Goal: Book appointment/travel/reservation

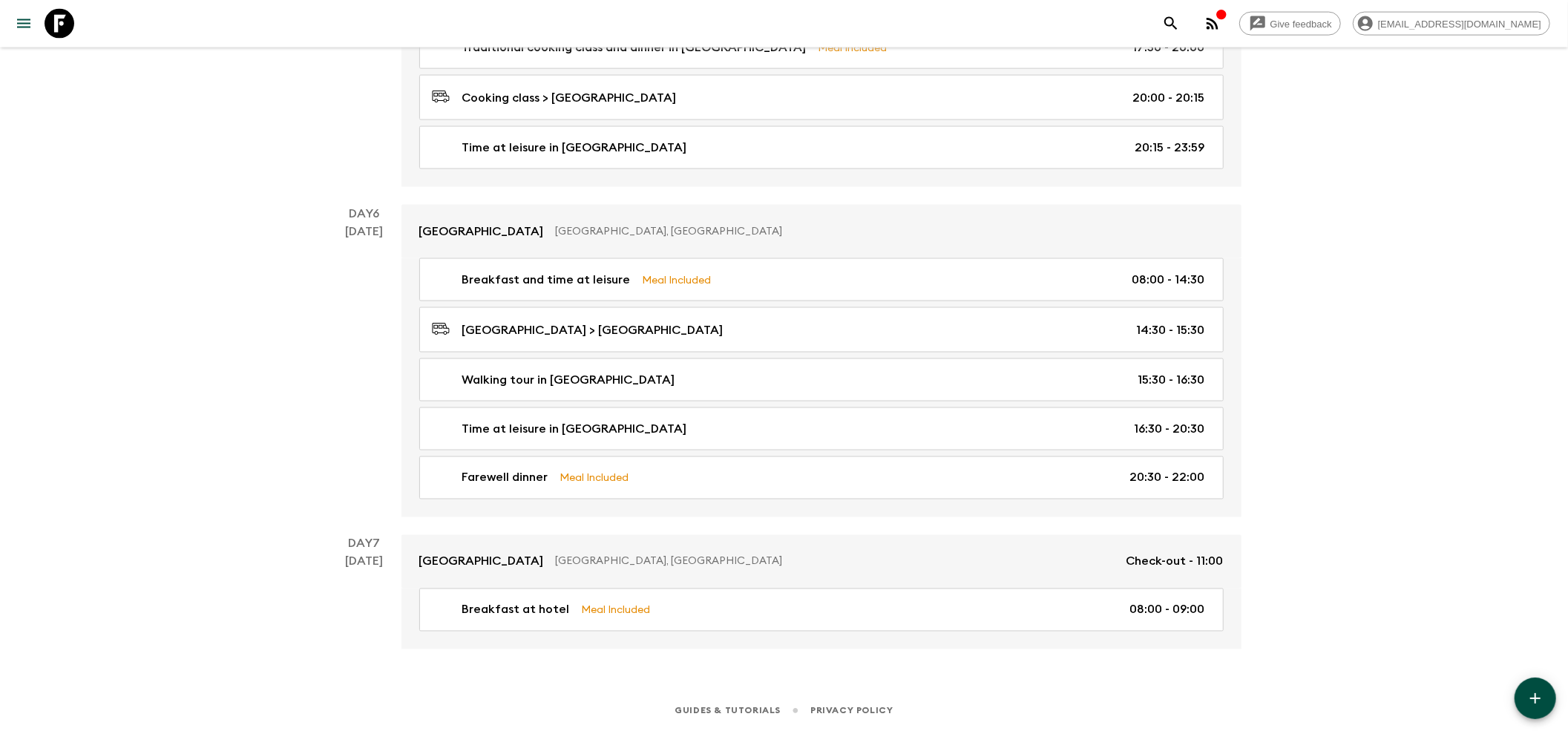
scroll to position [1889, 0]
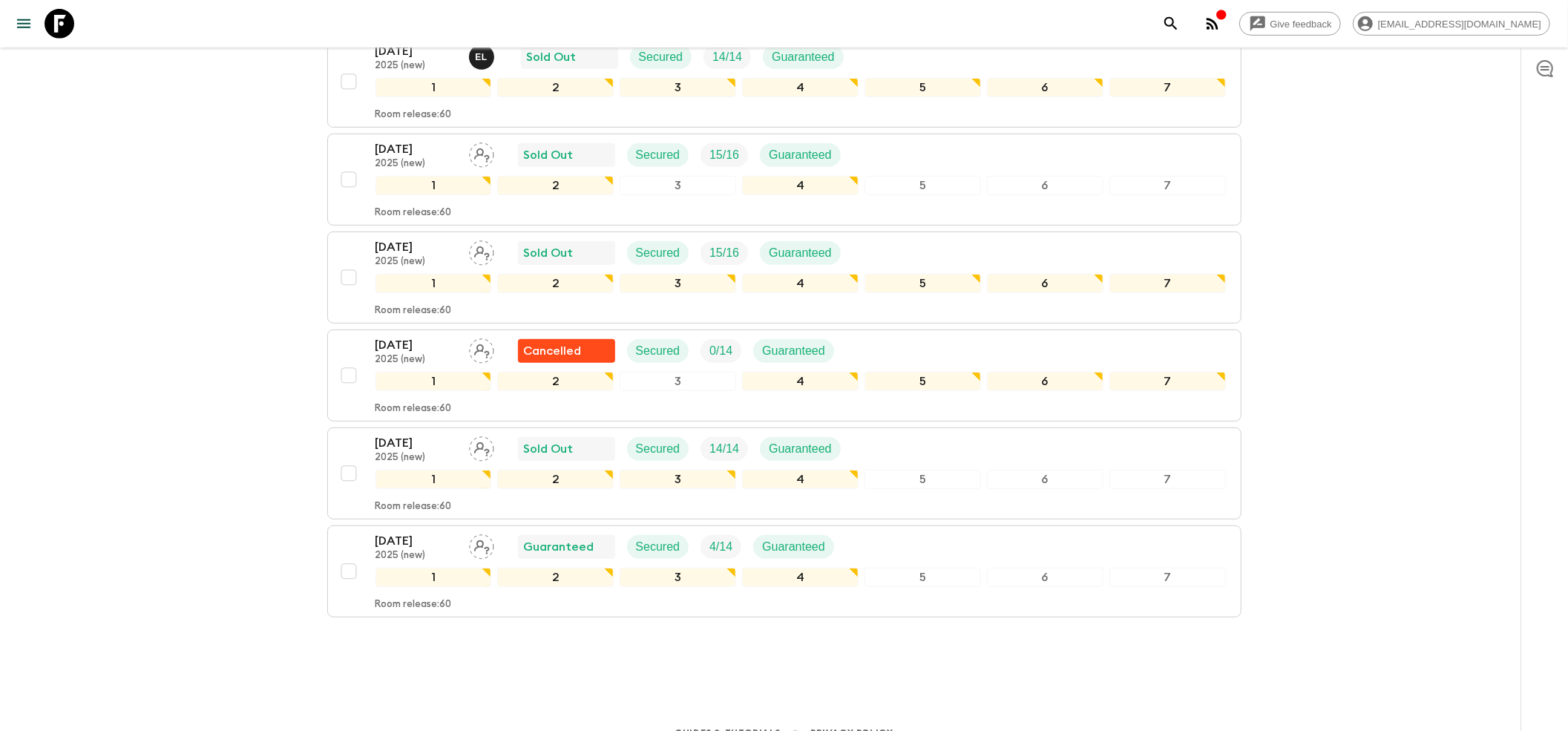
scroll to position [606, 0]
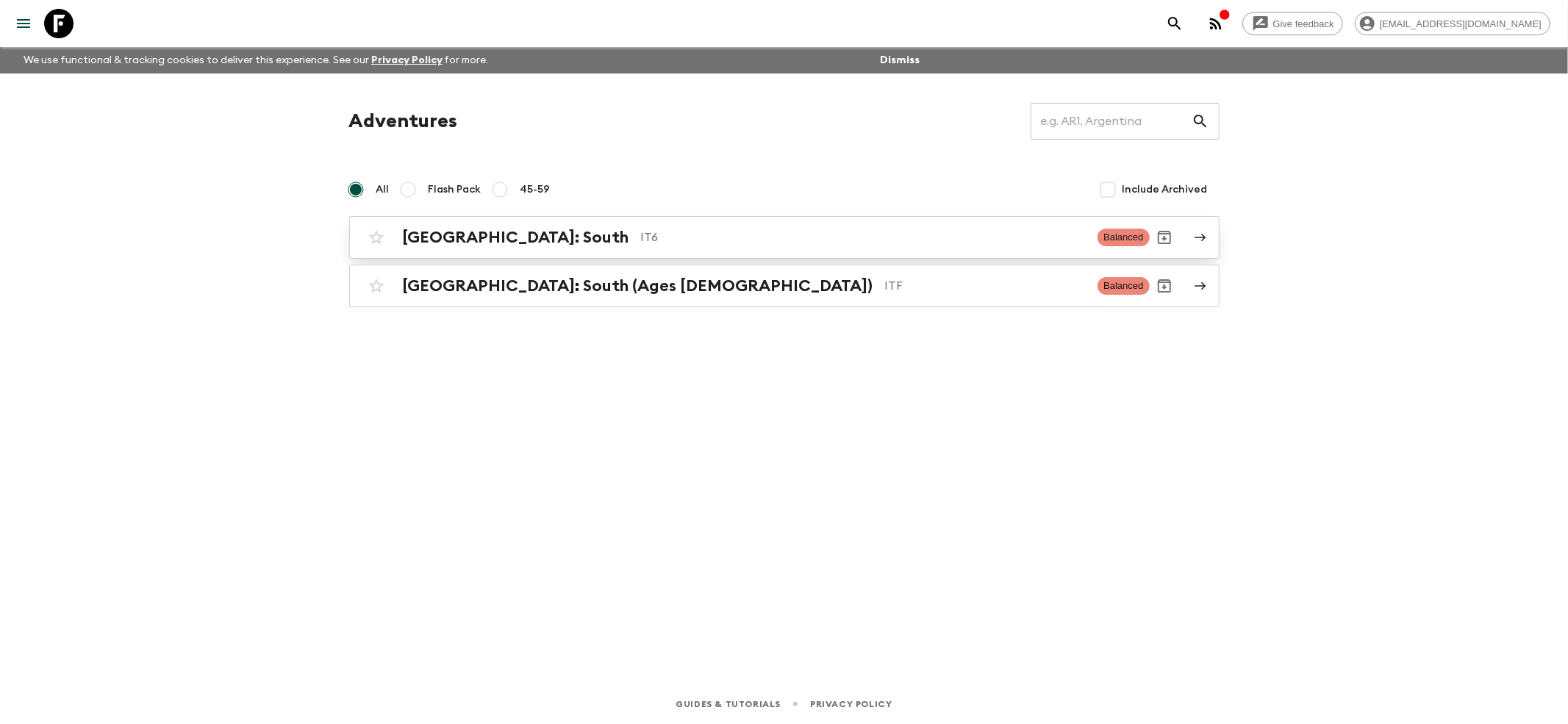
click at [403, 236] on h2 "[GEOGRAPHIC_DATA]: South" at bounding box center [516, 238] width 226 height 19
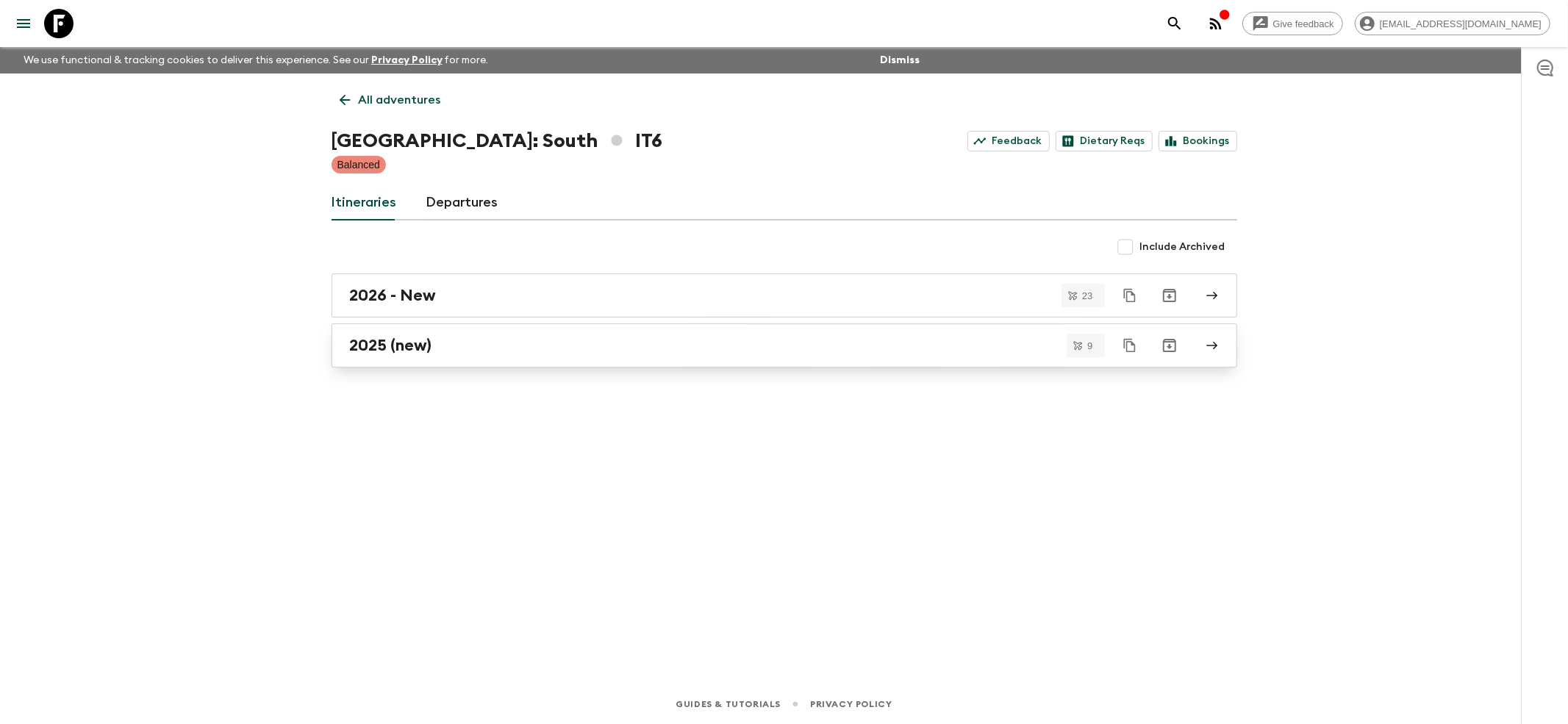
click at [380, 344] on h2 "2025 (new)" at bounding box center [391, 345] width 82 height 19
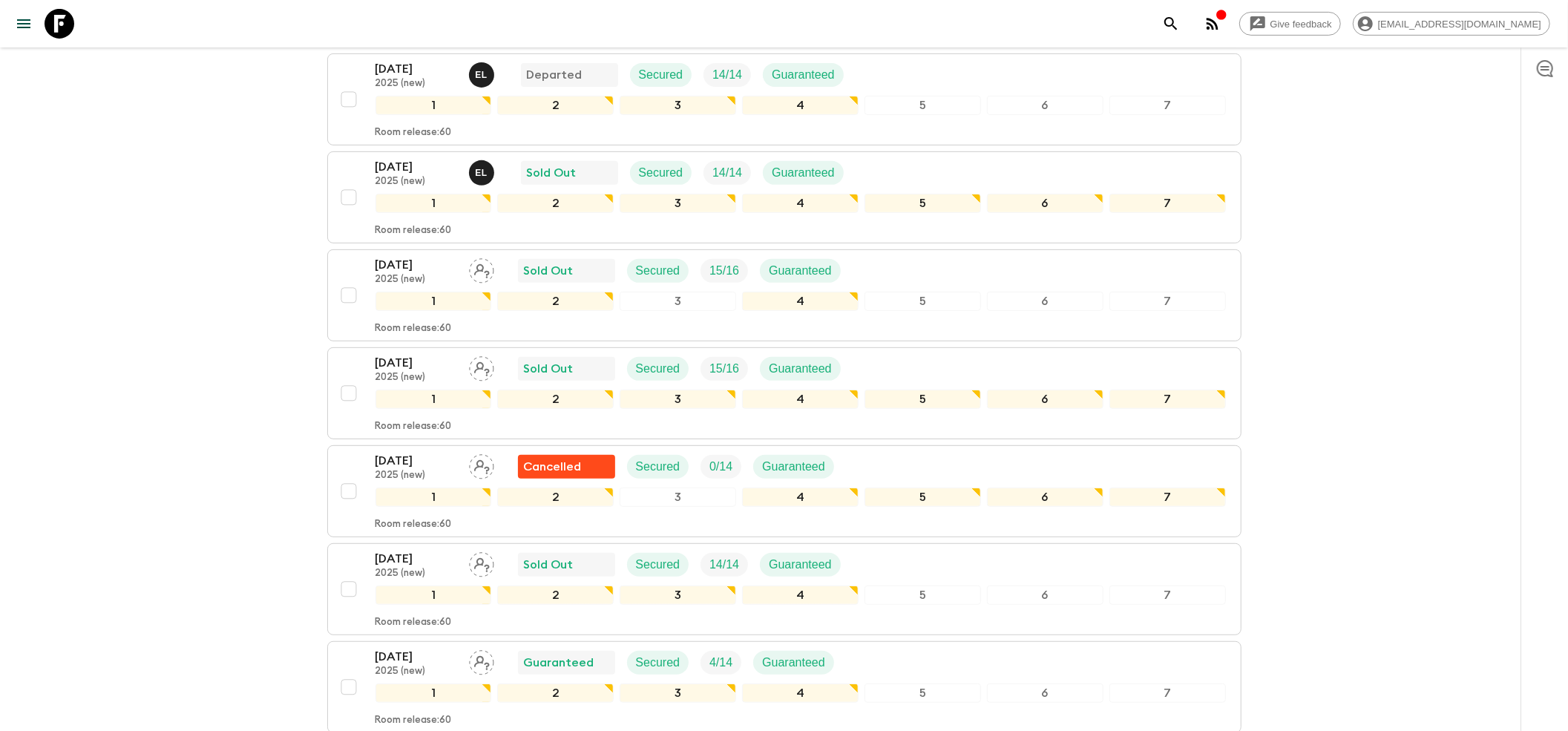
scroll to position [494, 0]
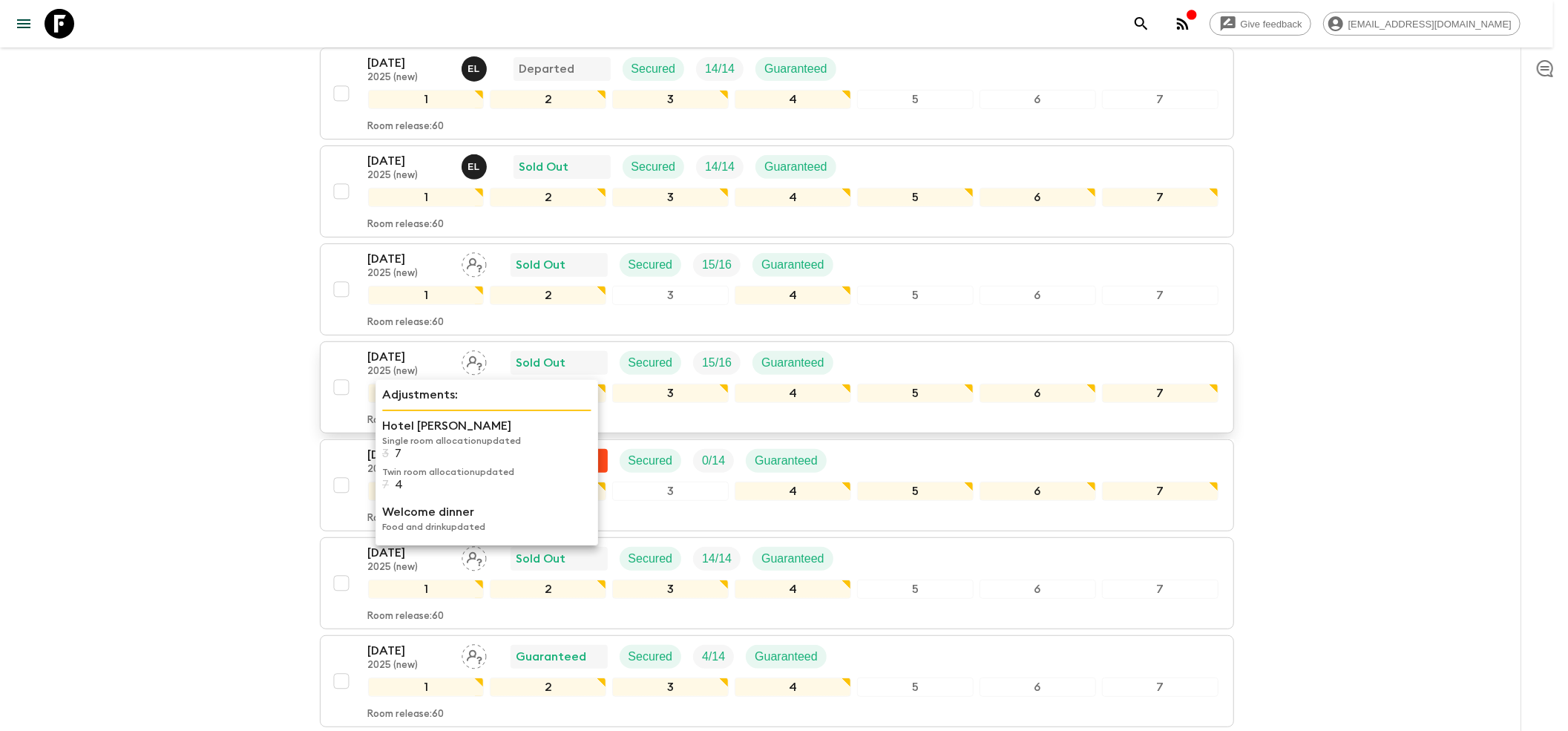
click at [413, 348] on p "[DATE]" at bounding box center [408, 356] width 81 height 18
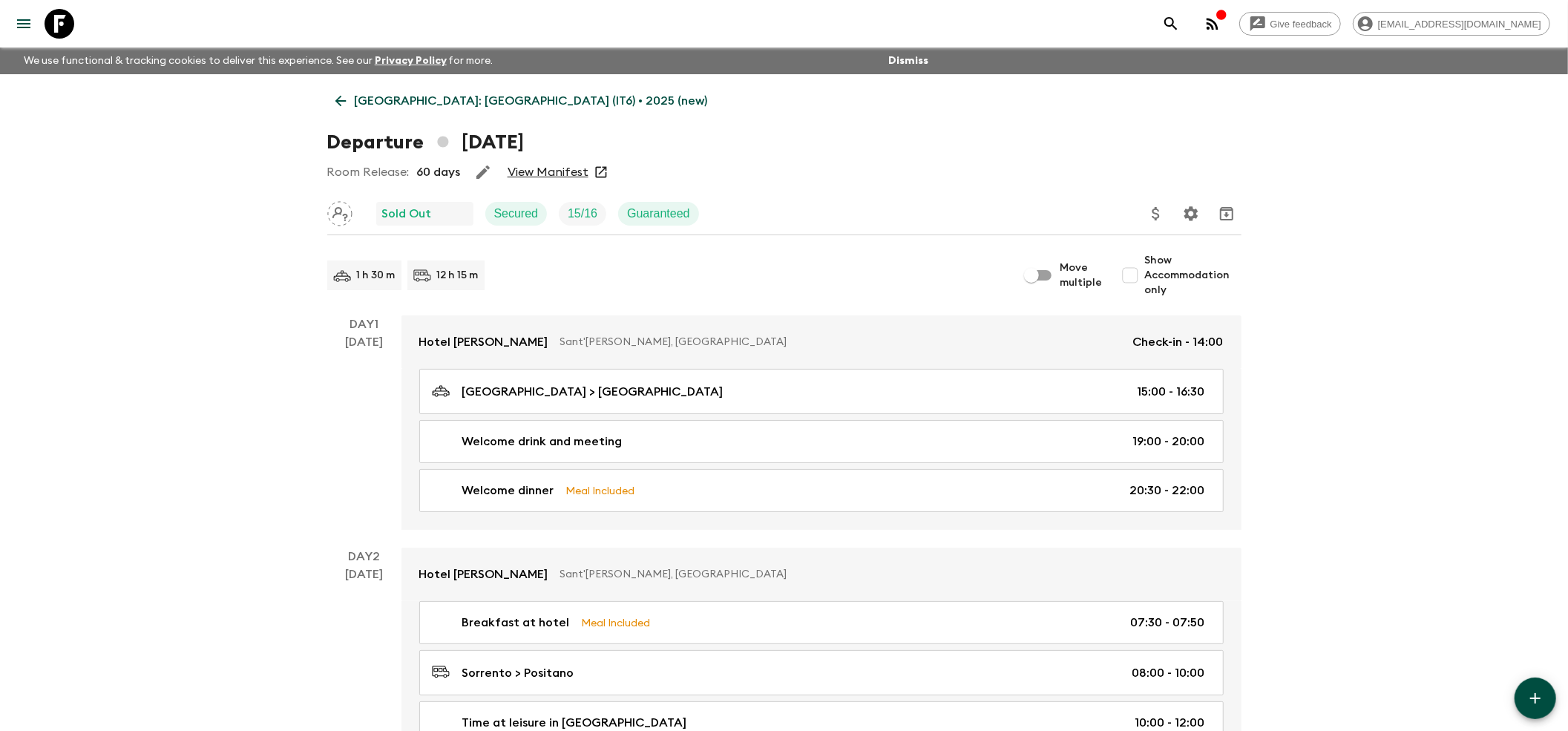
click at [534, 167] on link "View Manifest" at bounding box center [548, 172] width 81 height 15
